Goal: Information Seeking & Learning: Learn about a topic

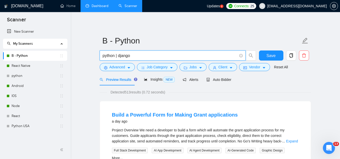
click at [94, 6] on link "Dashboard" at bounding box center [97, 6] width 23 height 4
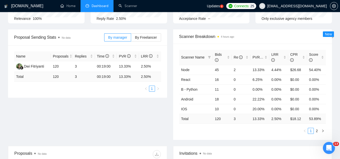
scroll to position [126, 0]
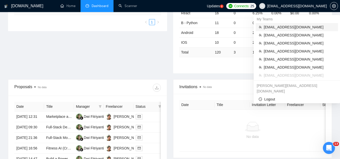
click at [286, 29] on span "[EMAIL_ADDRESS][DOMAIN_NAME]" at bounding box center [299, 27] width 71 height 6
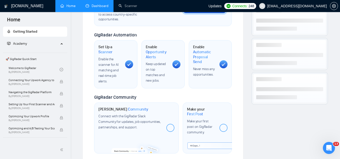
click at [104, 6] on link "Dashboard" at bounding box center [97, 6] width 23 height 4
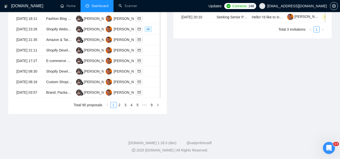
scroll to position [297, 0]
click at [121, 105] on link "2" at bounding box center [120, 105] width 6 height 6
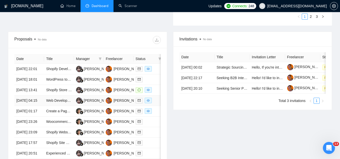
scroll to position [171, 0]
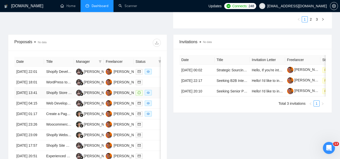
click at [57, 98] on td "Shopify Store Setup Expert Needed" at bounding box center [59, 93] width 30 height 11
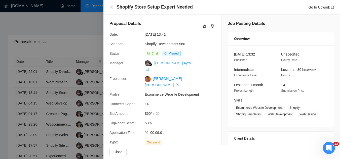
click at [57, 111] on div at bounding box center [170, 79] width 340 height 159
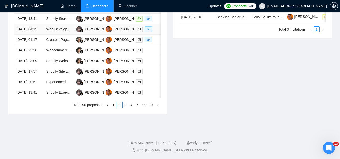
scroll to position [272, 0]
click at [124, 108] on link "3" at bounding box center [126, 105] width 6 height 6
click at [115, 108] on link "1" at bounding box center [114, 105] width 6 height 6
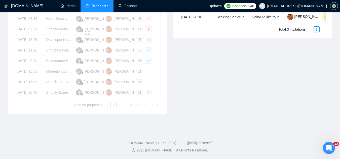
scroll to position [171, 0]
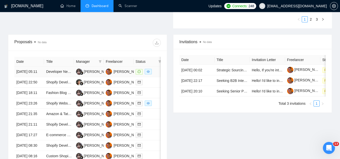
click at [53, 77] on td "Developer Needed – Shopify Order Creation via Webhook with HMAC Validation" at bounding box center [59, 72] width 30 height 11
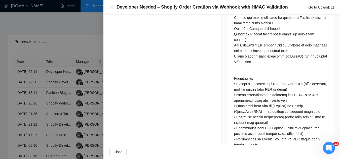
scroll to position [159, 0]
